Goal: Communication & Community: Answer question/provide support

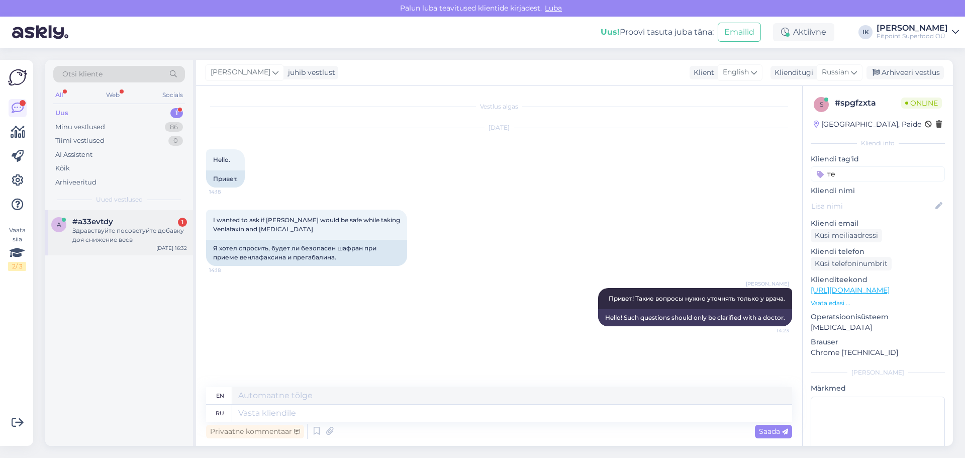
click at [159, 241] on div "Здравствуйте посоветуйте добавку доя снижение весв" at bounding box center [129, 235] width 115 height 18
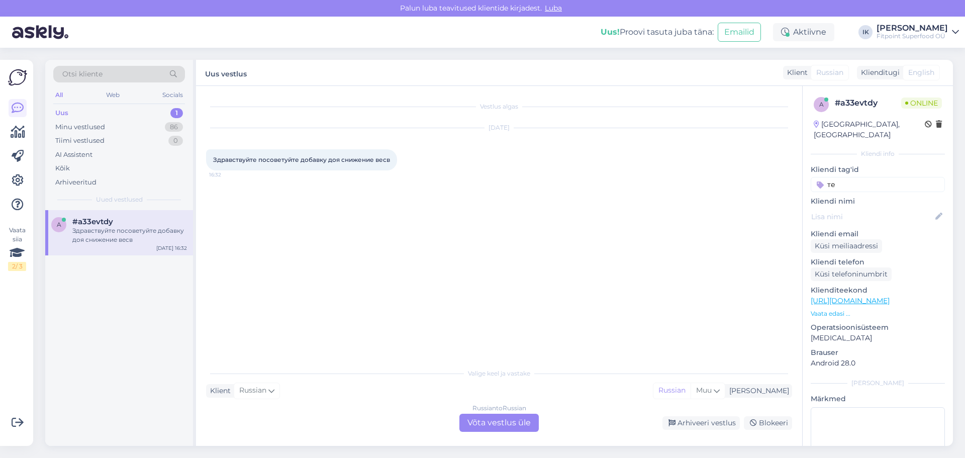
click at [497, 426] on div "Russian to Russian Võta vestlus üle" at bounding box center [499, 423] width 79 height 18
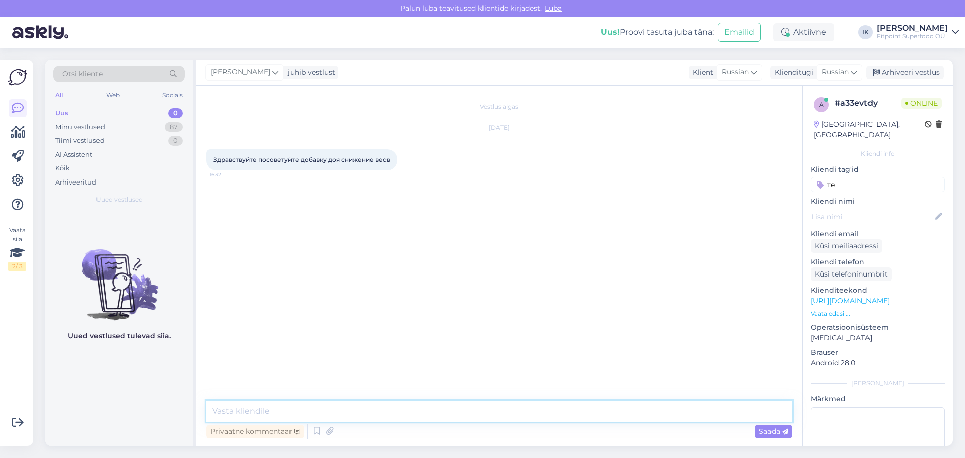
click at [445, 420] on textarea at bounding box center [499, 411] width 586 height 21
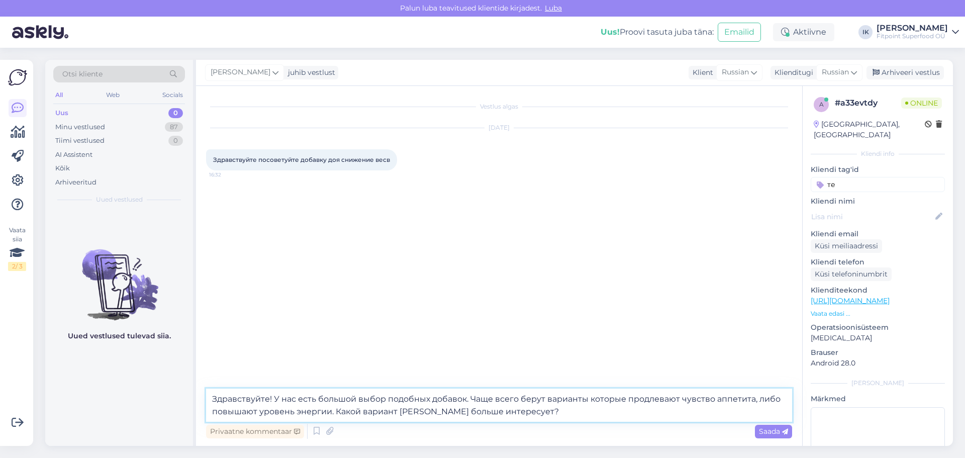
type textarea "Здравствуйте! У нас есть большой выбор подобных добавок. Чаще всего берут вариа…"
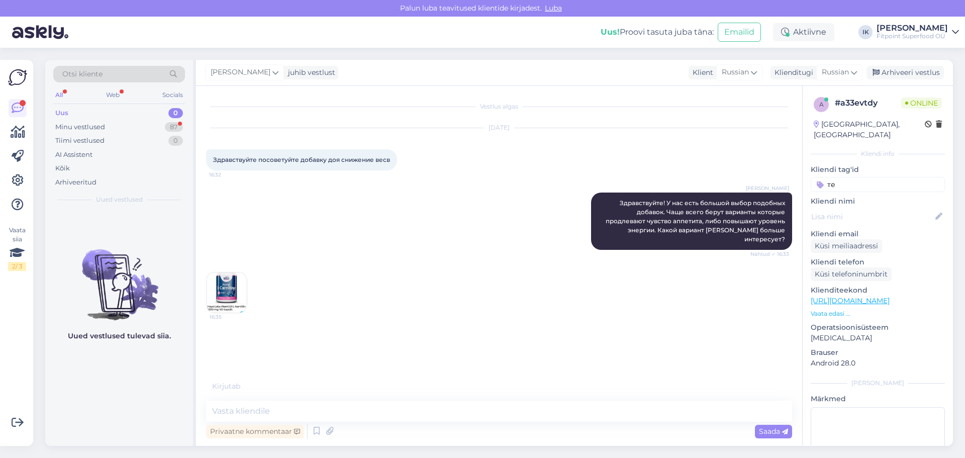
click at [220, 274] on img at bounding box center [227, 293] width 40 height 40
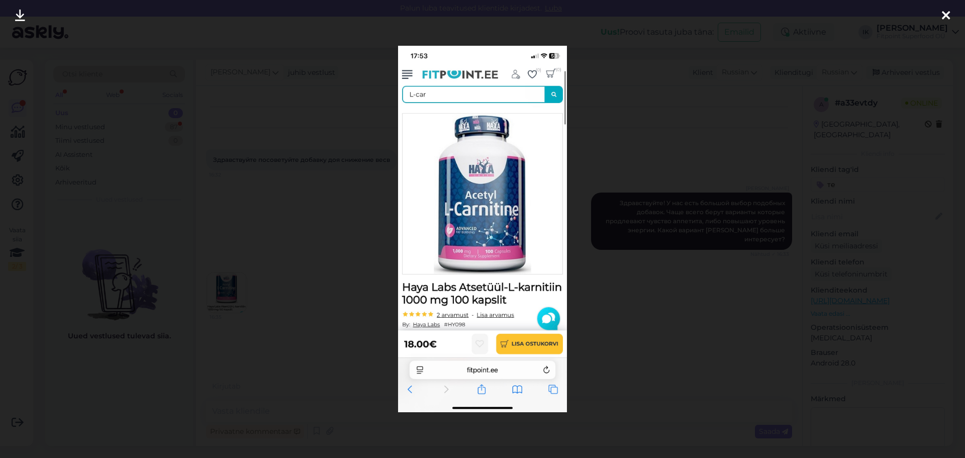
click at [736, 289] on div at bounding box center [482, 229] width 965 height 458
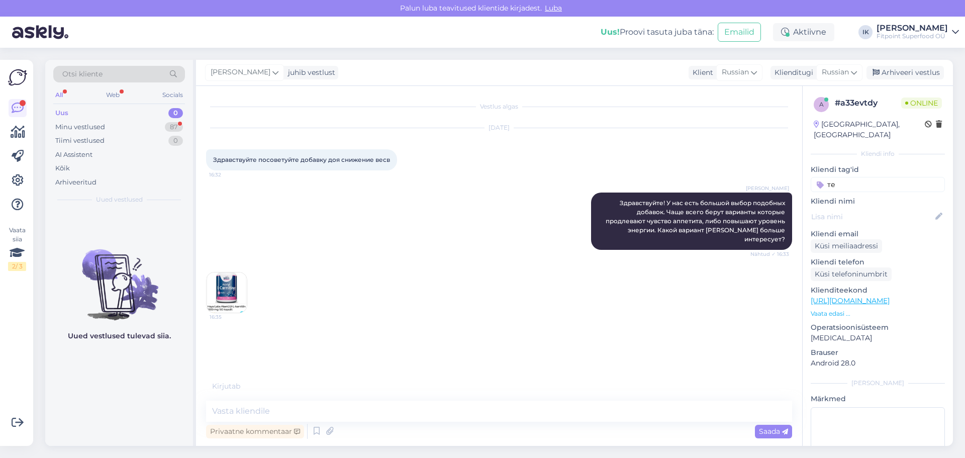
click at [431, 396] on div "Vestlus algas [DATE] Здравствуйте посоветуйте добавку доя снижение весв 16:32 […" at bounding box center [499, 266] width 606 height 360
click at [407, 407] on textarea at bounding box center [499, 411] width 586 height 21
type textarea "R"
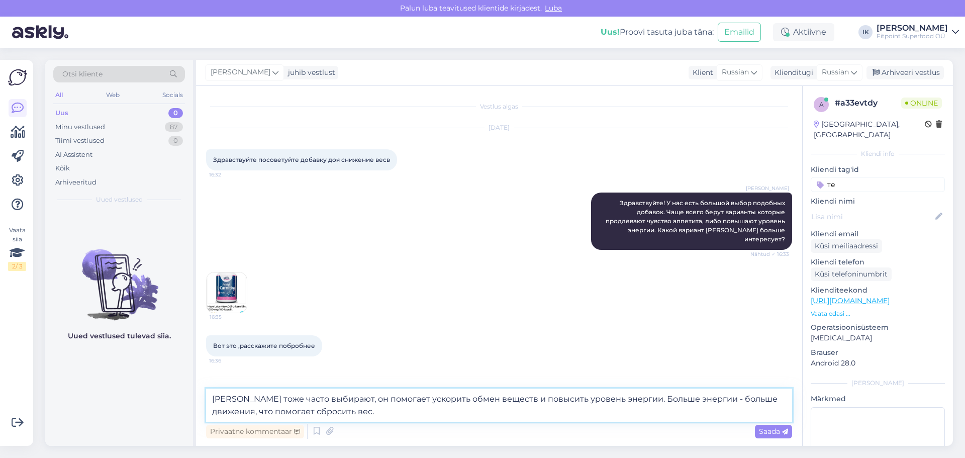
type textarea "[PERSON_NAME] тоже часто выбирают, он помогает ускорить обмен веществ и повысит…"
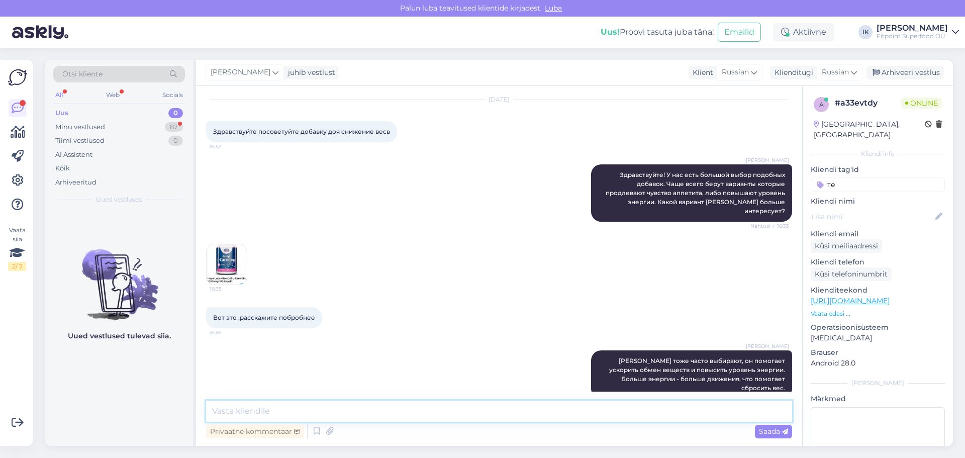
scroll to position [71, 0]
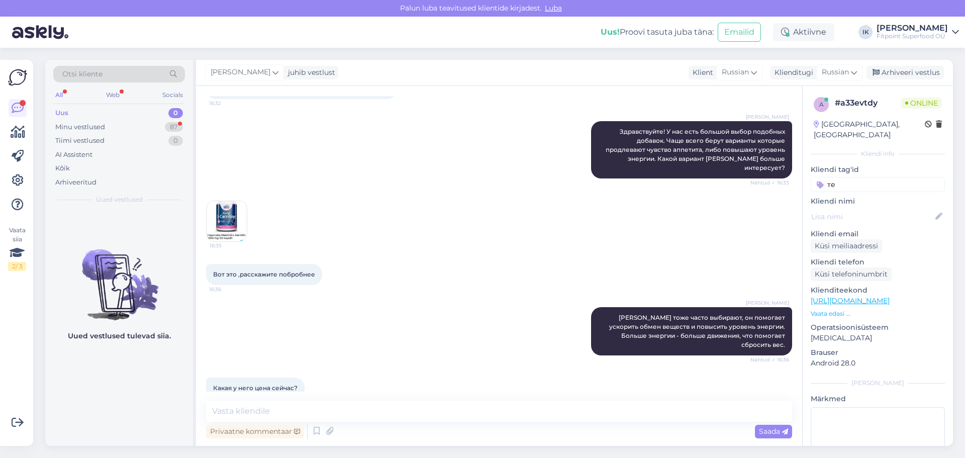
click at [240, 219] on img at bounding box center [227, 221] width 40 height 40
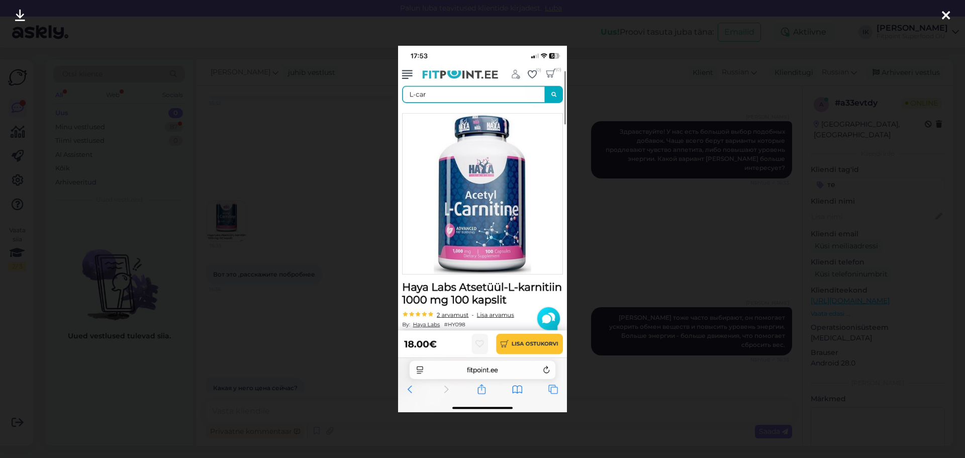
click at [680, 203] on div at bounding box center [482, 229] width 965 height 458
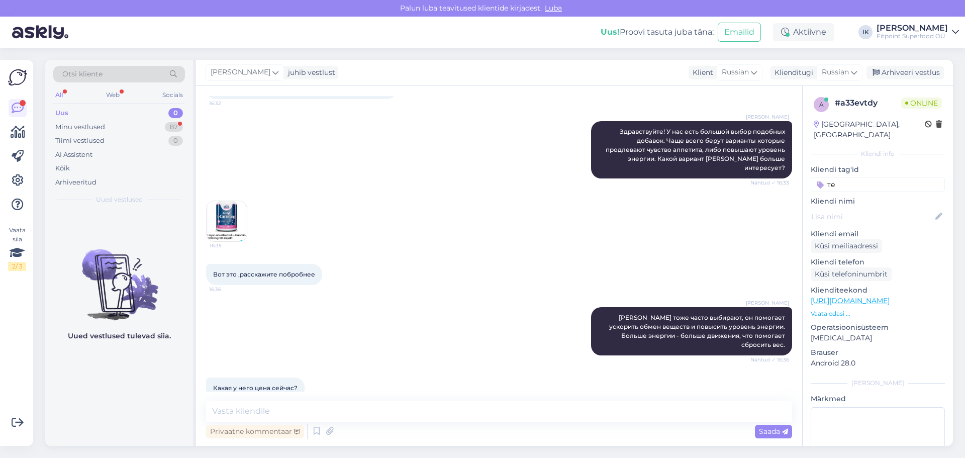
scroll to position [158, 0]
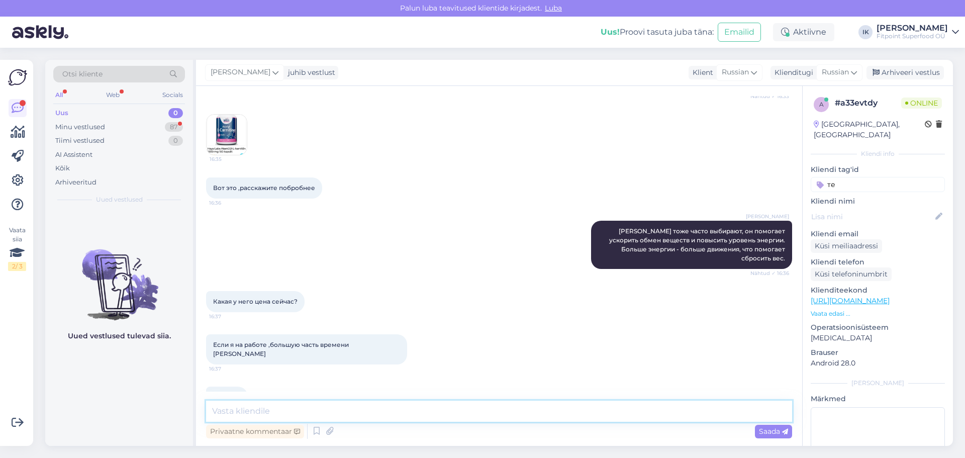
click at [368, 412] on textarea at bounding box center [499, 411] width 586 height 21
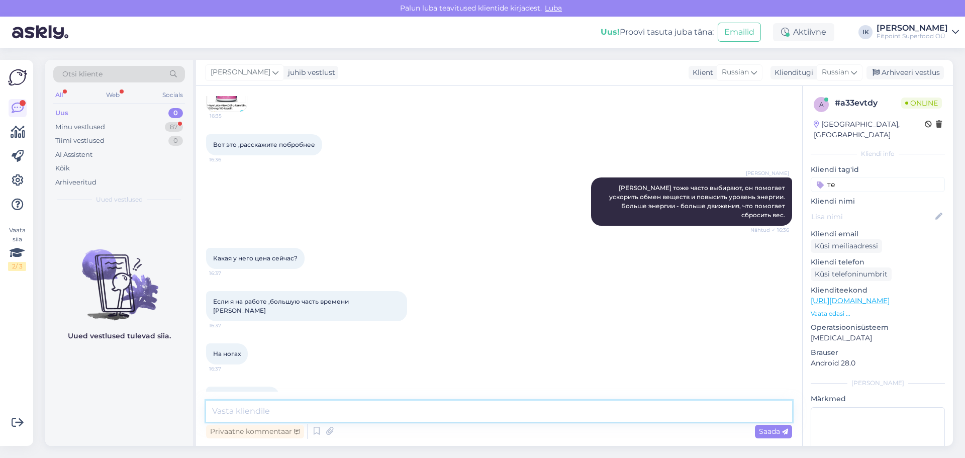
paste textarea "[URL][DOMAIN_NAME]"
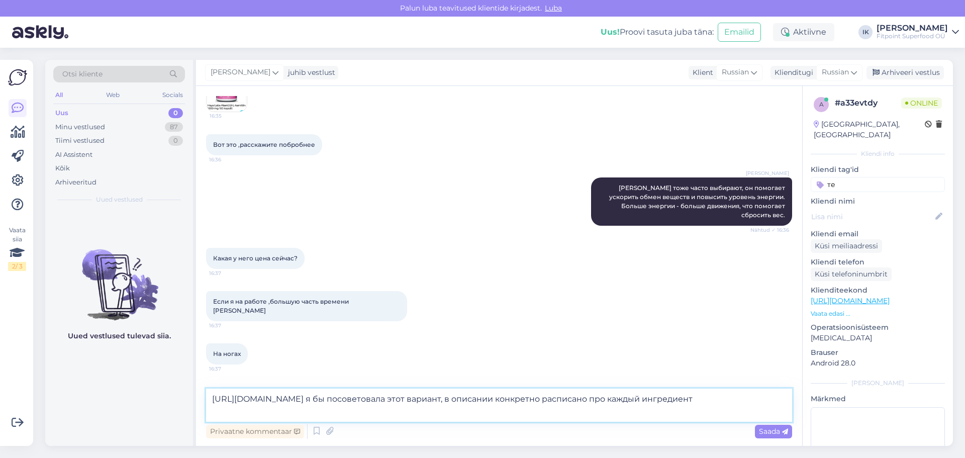
type textarea "[URL][DOMAIN_NAME] я бы посоветовала этот вариант, в описании конкретно расписа…"
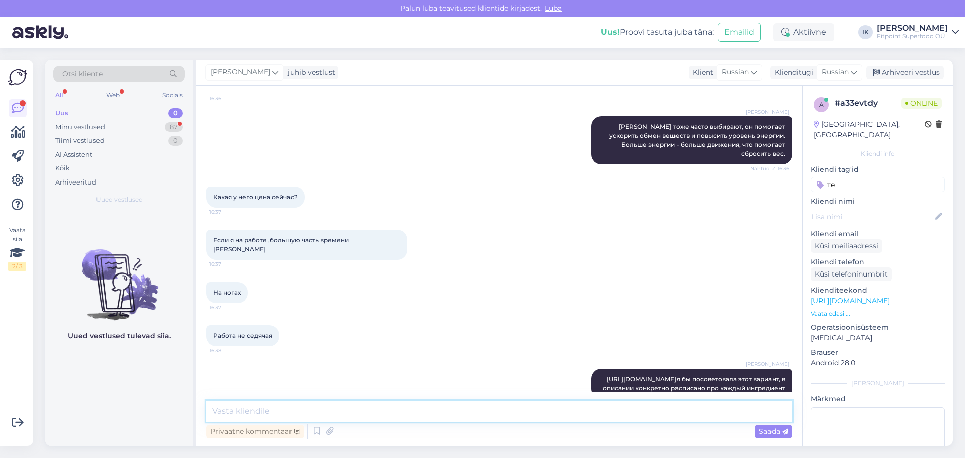
scroll to position [306, 0]
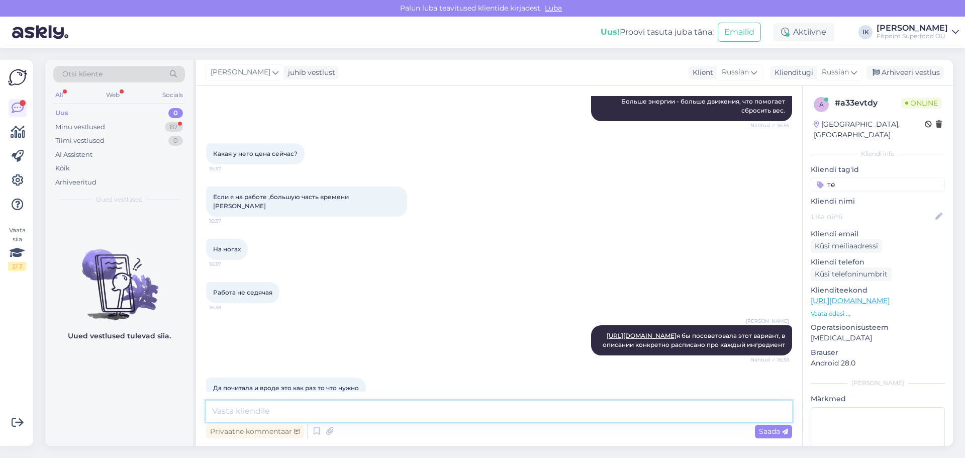
click at [325, 415] on textarea at bounding box center [499, 411] width 586 height 21
click at [91, 131] on div "Minu vestlused" at bounding box center [80, 127] width 50 height 10
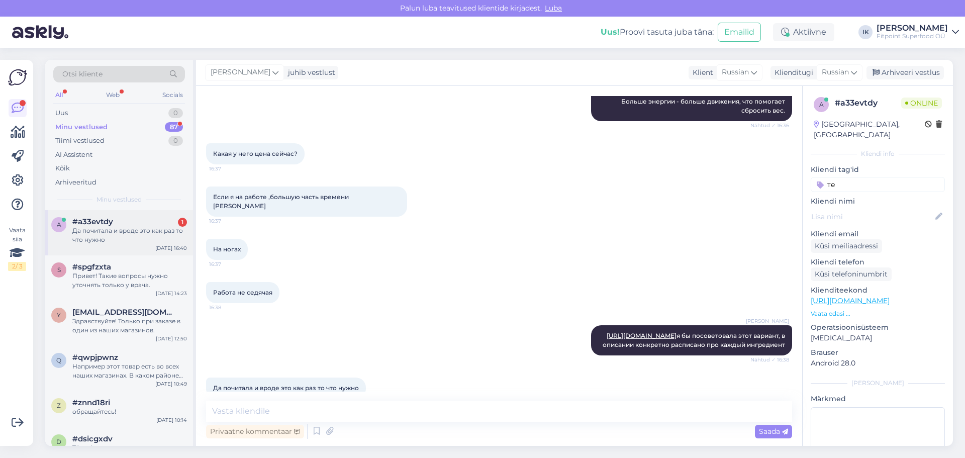
click at [133, 235] on div "Да почитала и вроде это как раз то что нужно" at bounding box center [129, 235] width 115 height 18
click at [324, 404] on textarea at bounding box center [499, 411] width 586 height 21
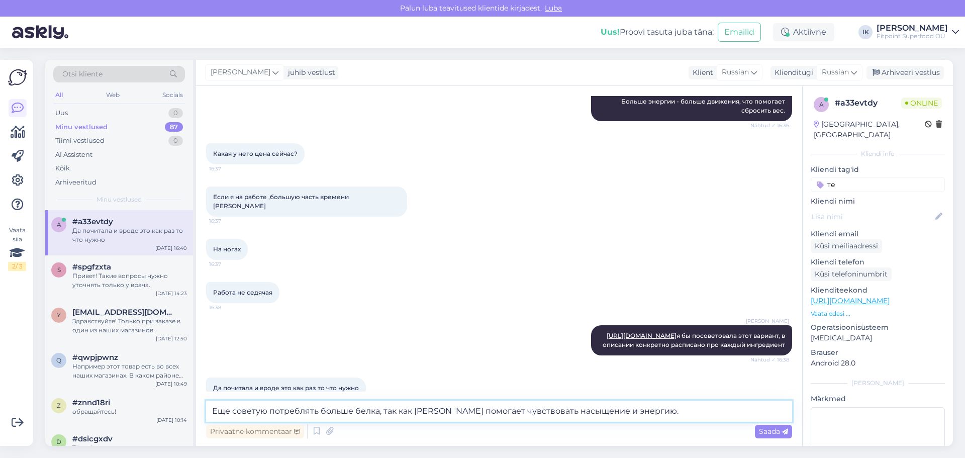
type textarea "Еще советую потреблять больше белка, так как [PERSON_NAME] помогает чувствовать…"
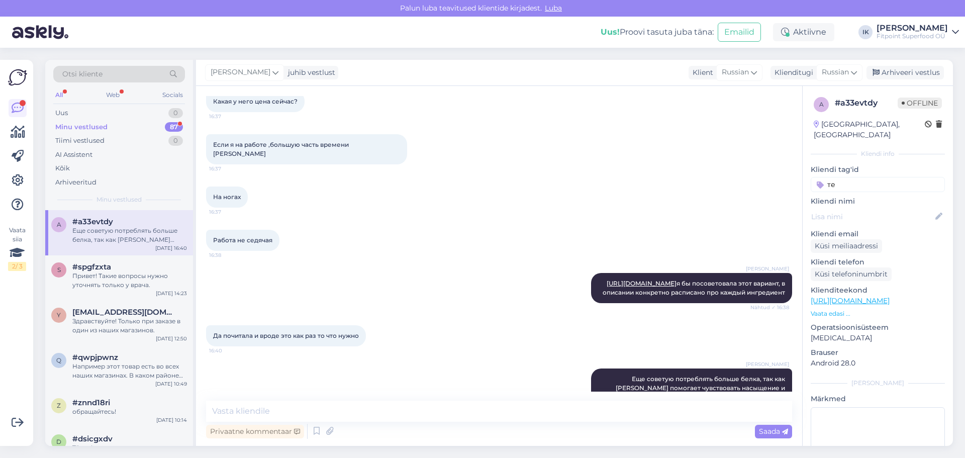
click at [129, 129] on div "Minu vestlused 87" at bounding box center [119, 127] width 132 height 14
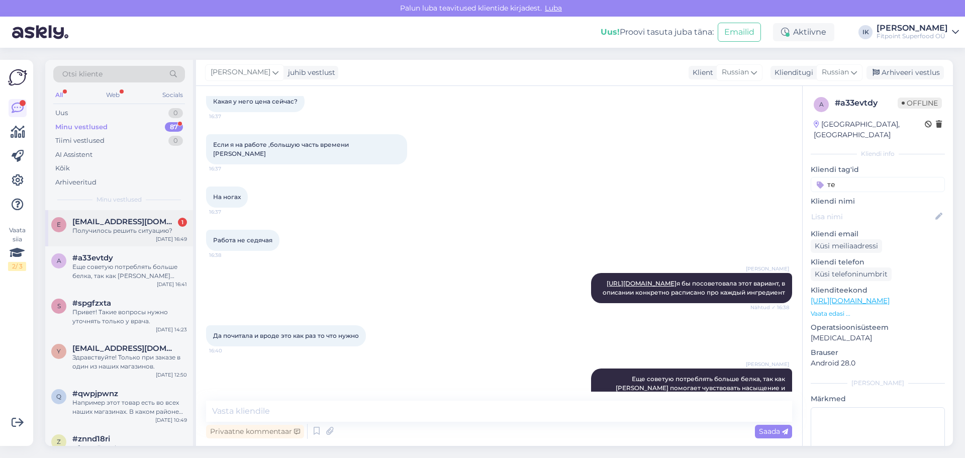
click at [127, 242] on div "e [EMAIL_ADDRESS][DOMAIN_NAME] 1 Получилось решить ситуацию? [DATE] 16:49" at bounding box center [119, 228] width 148 height 36
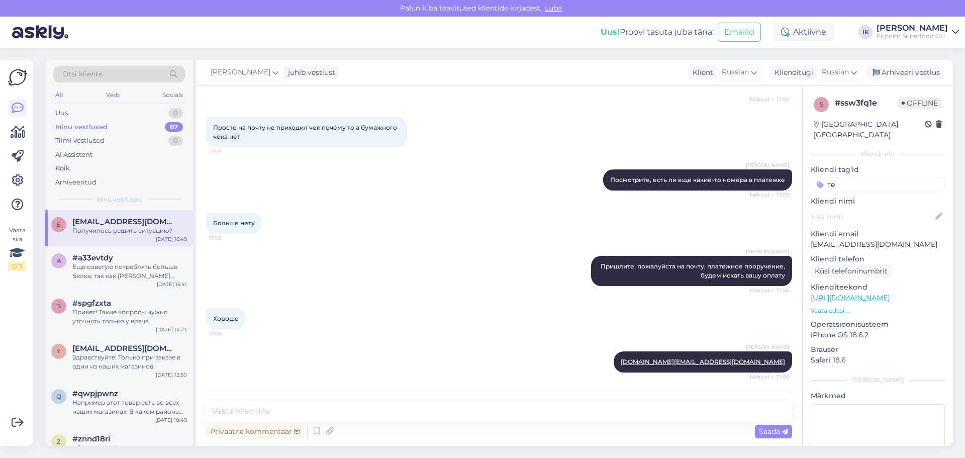
scroll to position [1009, 0]
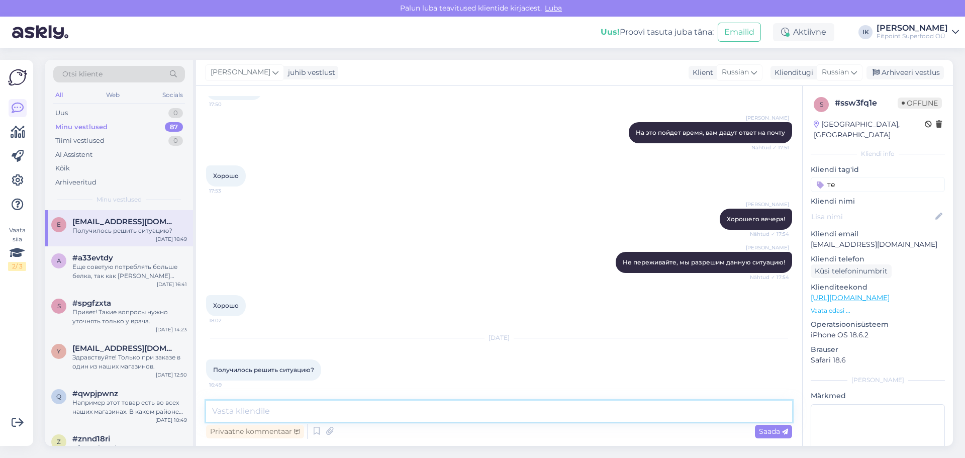
click at [348, 405] on textarea at bounding box center [499, 411] width 586 height 21
type textarea "П"
type textarea "ф"
type textarea "Щ"
type textarea "Здравствуйте! Сейчас уточню."
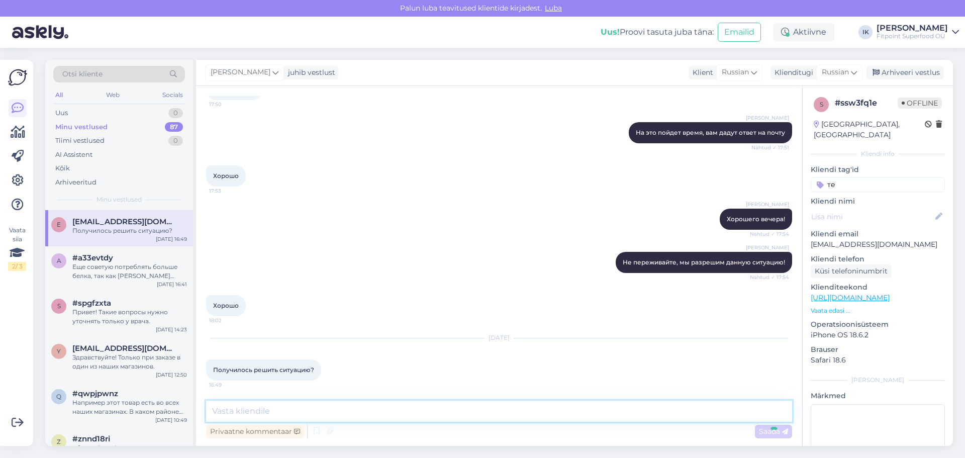
scroll to position [1052, 0]
